Goal: Check status: Check status

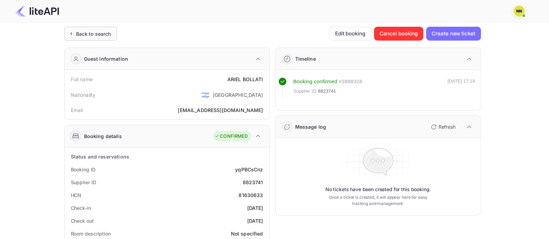
click at [103, 35] on div "Back to search" at bounding box center [93, 33] width 35 height 7
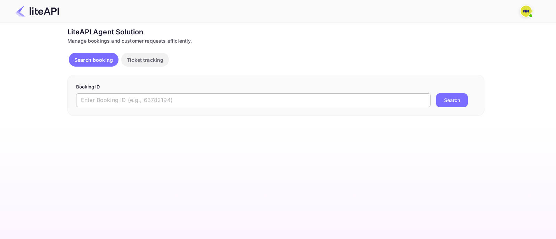
click at [99, 101] on input "text" at bounding box center [253, 100] width 354 height 14
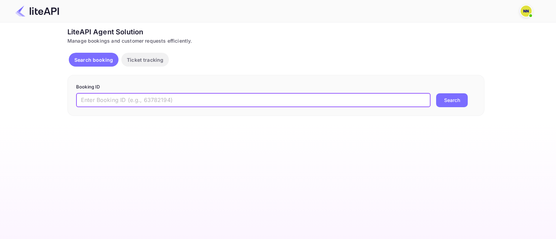
paste input "8723160"
type input "8723160"
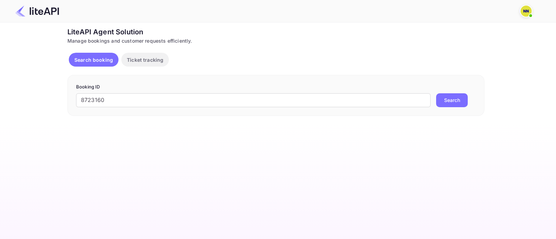
click at [455, 99] on button "Search" at bounding box center [452, 100] width 32 height 14
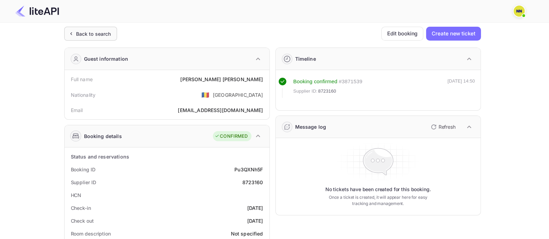
click at [86, 34] on div "Back to search" at bounding box center [93, 33] width 35 height 7
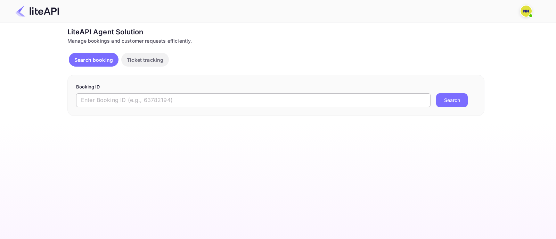
drag, startPoint x: 102, startPoint y: 101, endPoint x: 107, endPoint y: 102, distance: 5.2
click at [102, 101] on input "text" at bounding box center [253, 100] width 354 height 14
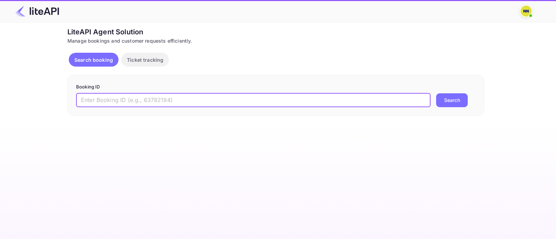
paste input "8726303"
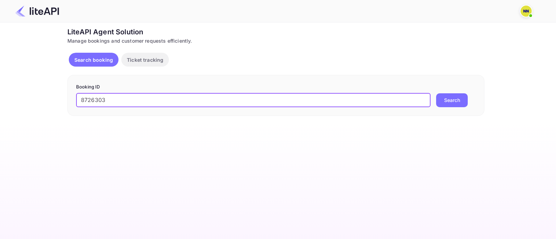
type input "8726303"
click at [448, 98] on button "Search" at bounding box center [452, 100] width 32 height 14
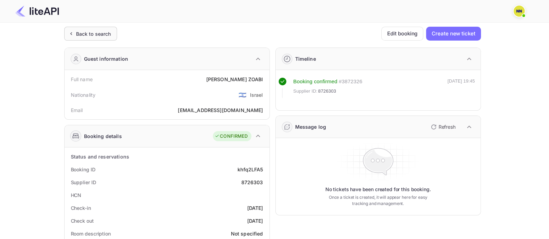
click at [105, 33] on div "Back to search" at bounding box center [93, 33] width 35 height 7
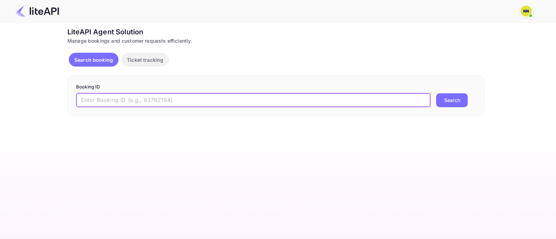
click at [122, 104] on input "text" at bounding box center [253, 100] width 354 height 14
paste input "8784067"
type input "8784067"
click at [438, 103] on button "Search" at bounding box center [452, 100] width 32 height 14
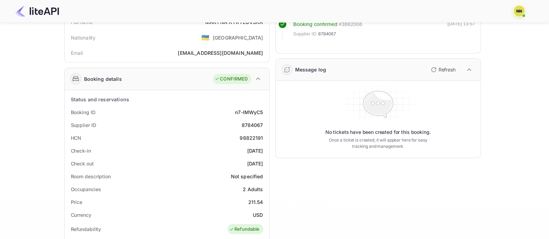
scroll to position [87, 0]
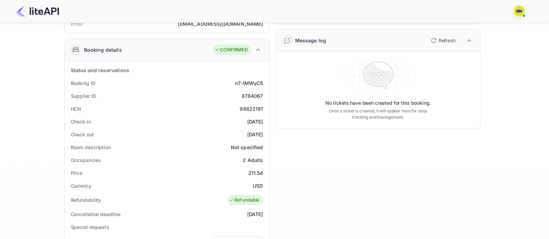
click at [250, 109] on div "98822191" at bounding box center [251, 108] width 23 height 7
copy div "98822191"
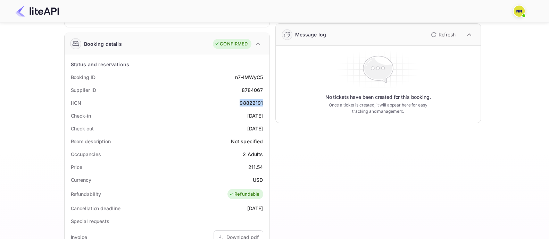
scroll to position [0, 0]
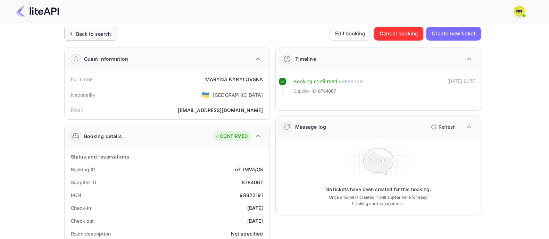
click at [106, 34] on div "Back to search" at bounding box center [93, 33] width 35 height 7
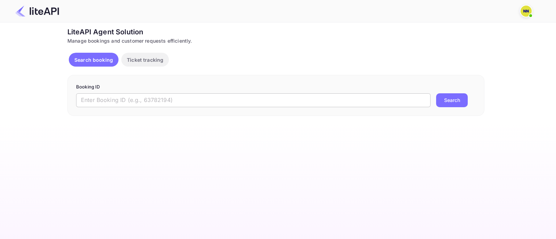
click at [166, 95] on input "text" at bounding box center [253, 100] width 354 height 14
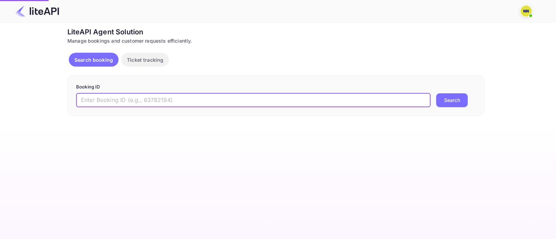
paste input "7976410"
type input "7976410"
click at [439, 95] on button "Search" at bounding box center [452, 100] width 32 height 14
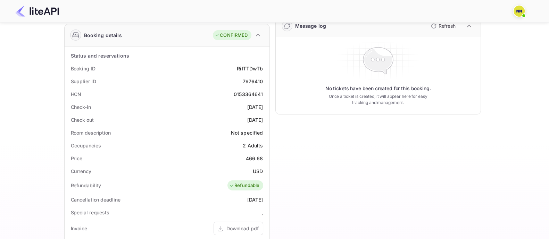
scroll to position [130, 0]
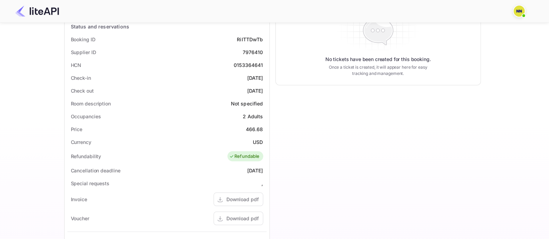
click at [259, 66] on div "0153364641" at bounding box center [249, 65] width 30 height 7
copy div "0153364641"
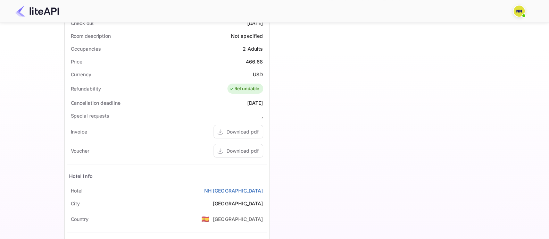
scroll to position [265, 0]
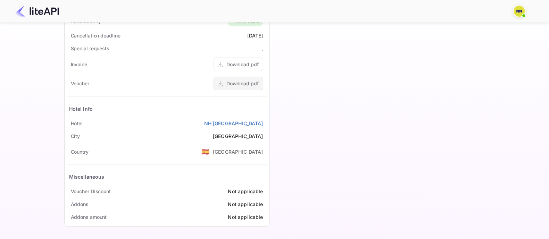
click at [245, 81] on div "Download pdf" at bounding box center [243, 83] width 32 height 7
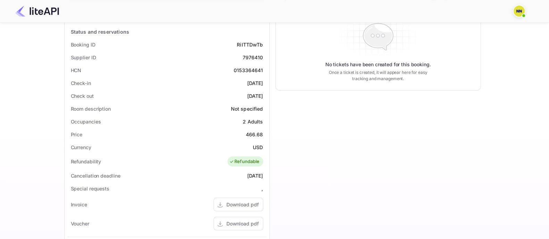
scroll to position [5, 0]
